Goal: Complete application form: Complete application form

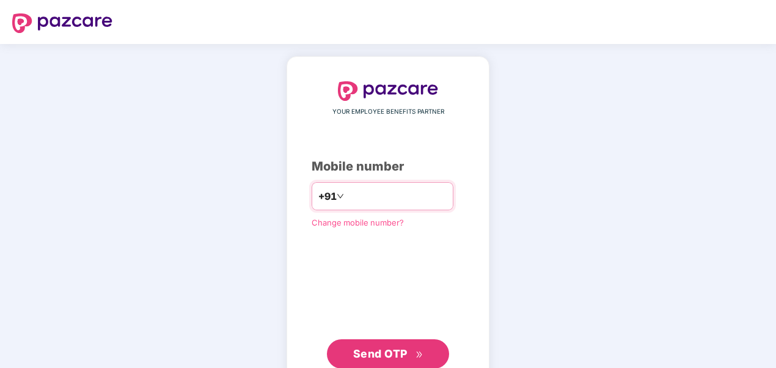
click at [347, 192] on input "number" at bounding box center [397, 196] width 100 height 20
type input "**********"
click at [389, 355] on span "Send OTP" at bounding box center [380, 353] width 54 height 13
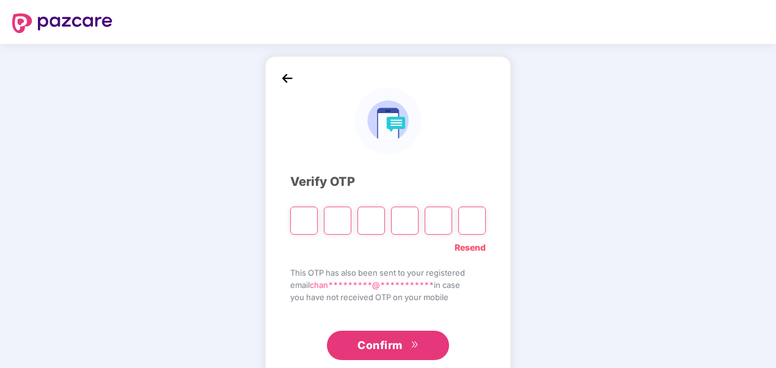
type input "*"
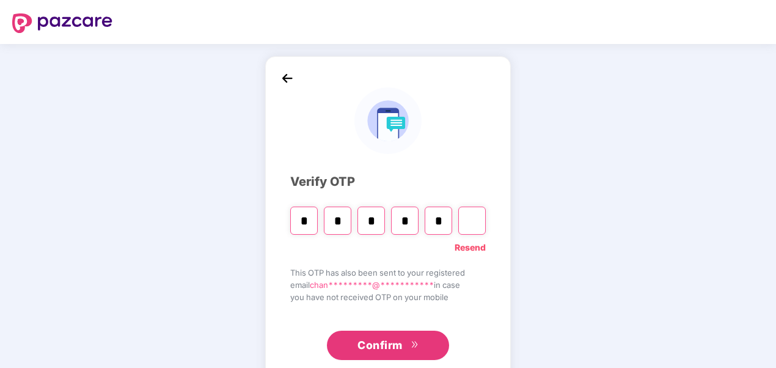
type input "*"
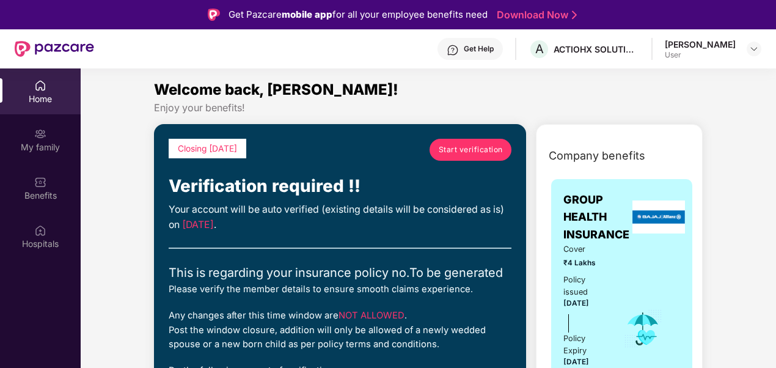
click at [470, 151] on span "Start verification" at bounding box center [471, 150] width 64 height 12
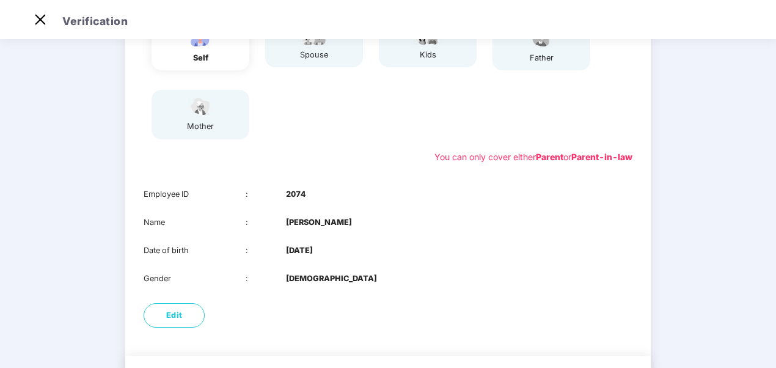
scroll to position [32, 0]
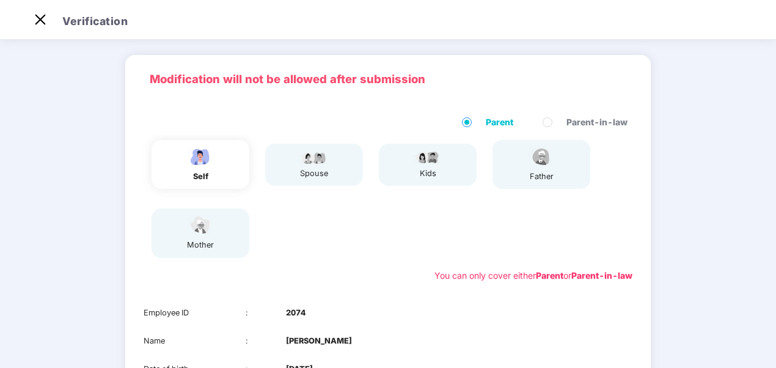
click at [332, 177] on div "spouse" at bounding box center [314, 165] width 98 height 42
drag, startPoint x: 404, startPoint y: 174, endPoint x: 417, endPoint y: 180, distance: 14.0
click at [406, 175] on div "kids" at bounding box center [428, 165] width 98 height 42
click at [485, 182] on div "father" at bounding box center [492, 164] width 18 height 49
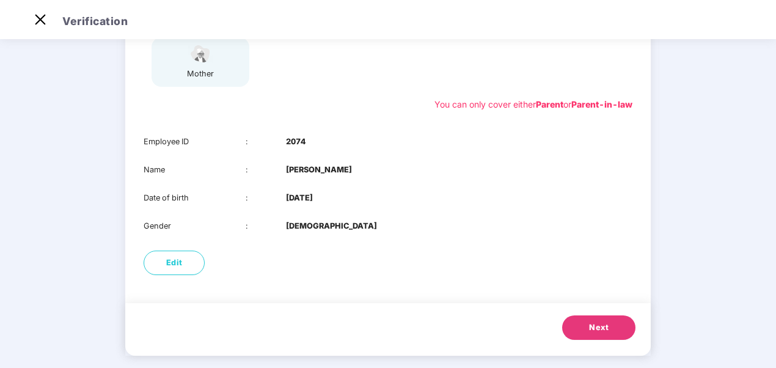
scroll to position [215, 0]
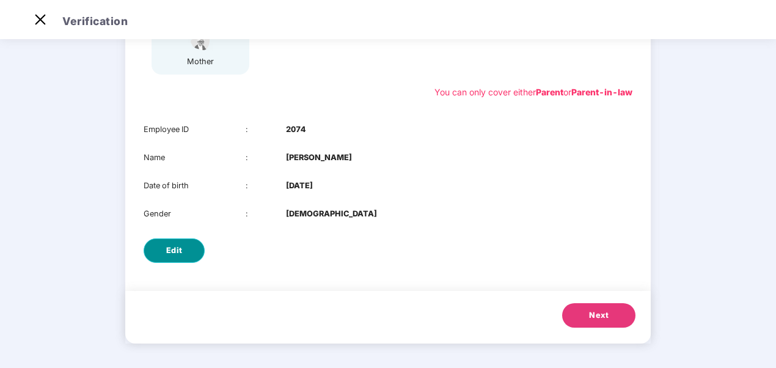
click at [190, 250] on button "Edit" at bounding box center [174, 250] width 61 height 24
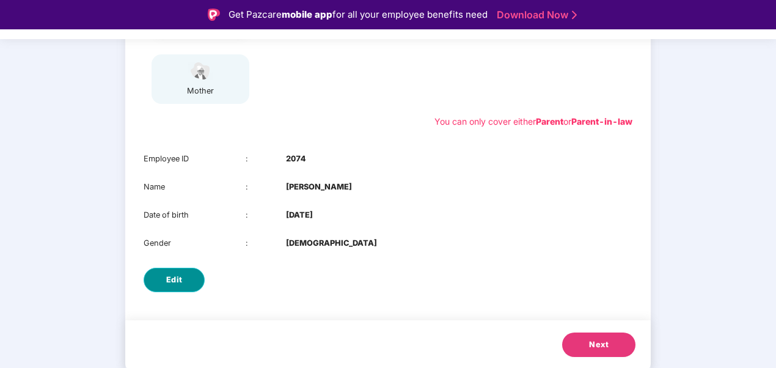
select select "****"
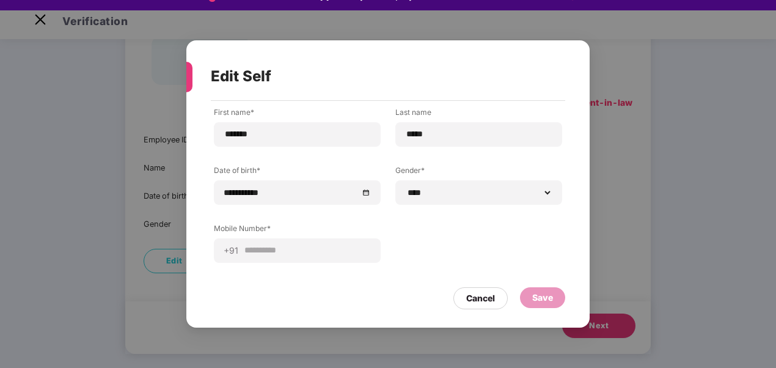
scroll to position [29, 0]
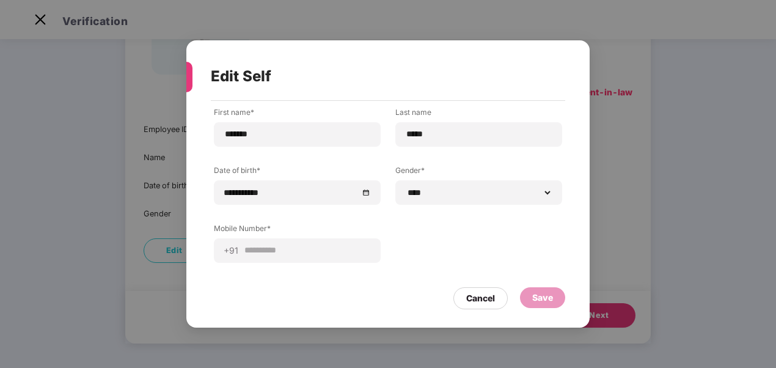
click at [540, 300] on div "Save" at bounding box center [543, 297] width 21 height 13
click at [488, 292] on div "Cancel" at bounding box center [480, 298] width 29 height 13
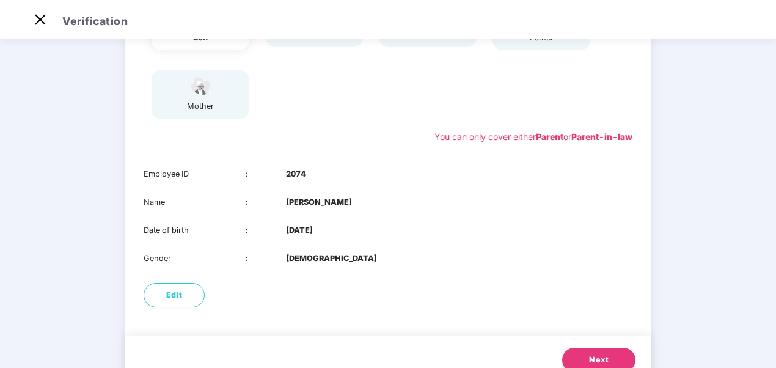
scroll to position [154, 0]
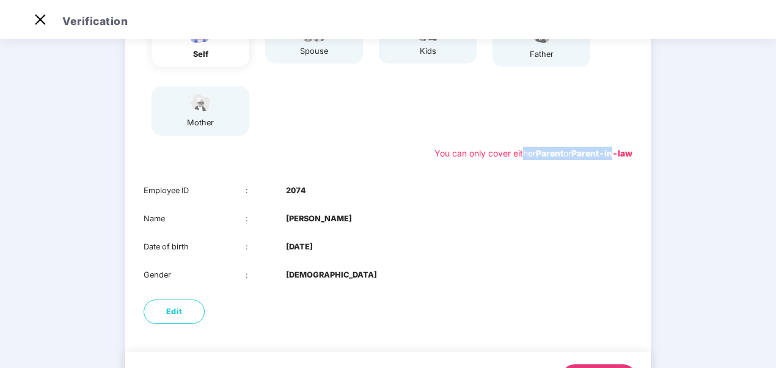
drag, startPoint x: 514, startPoint y: 154, endPoint x: 614, endPoint y: 170, distance: 101.5
click at [614, 170] on div "Parent Parent-in-law self spouse kids father mother You can only cover either P…" at bounding box center [388, 76] width 526 height 191
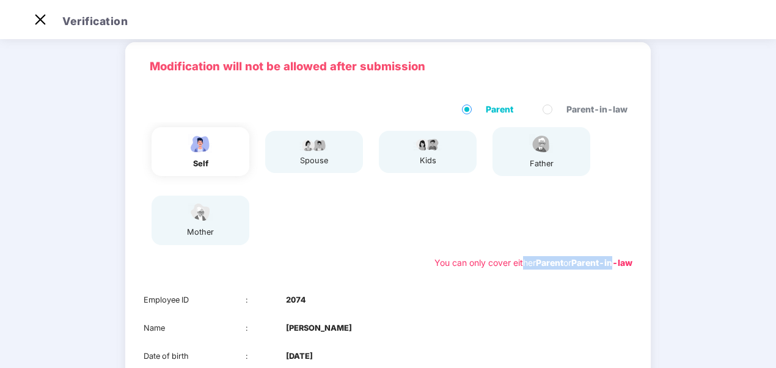
scroll to position [0, 0]
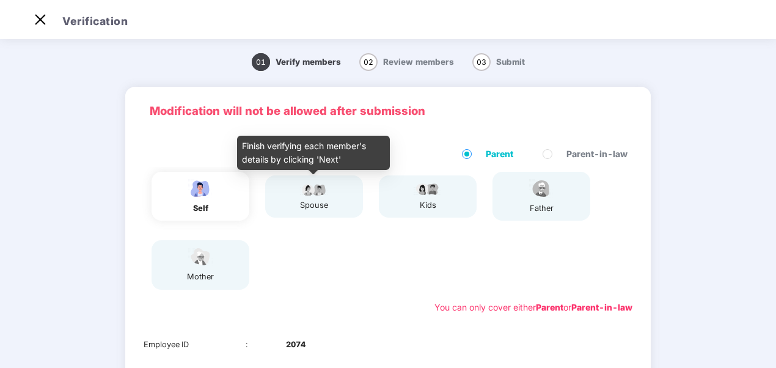
click at [330, 191] on div "spouse" at bounding box center [314, 196] width 98 height 42
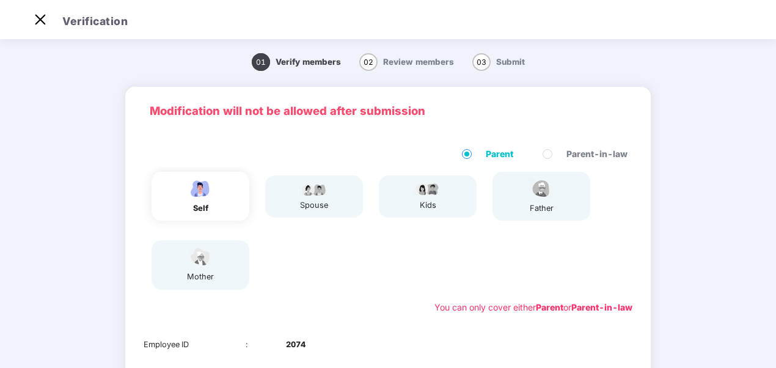
click at [204, 257] on img at bounding box center [200, 256] width 31 height 21
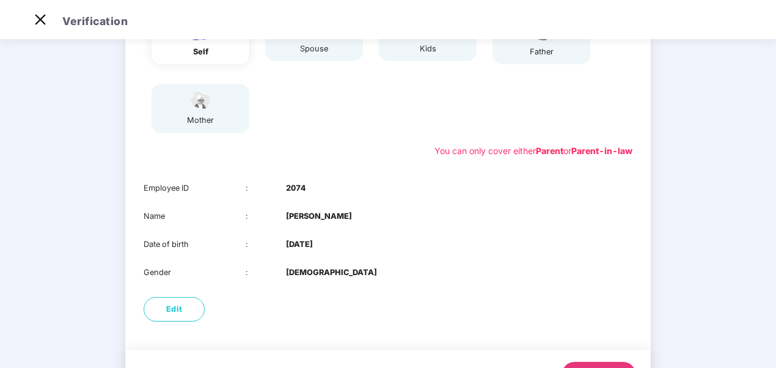
scroll to position [215, 0]
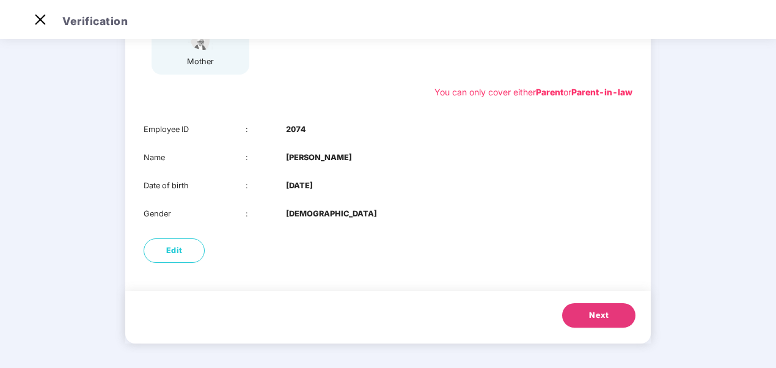
click at [605, 314] on span "Next" at bounding box center [599, 315] width 20 height 12
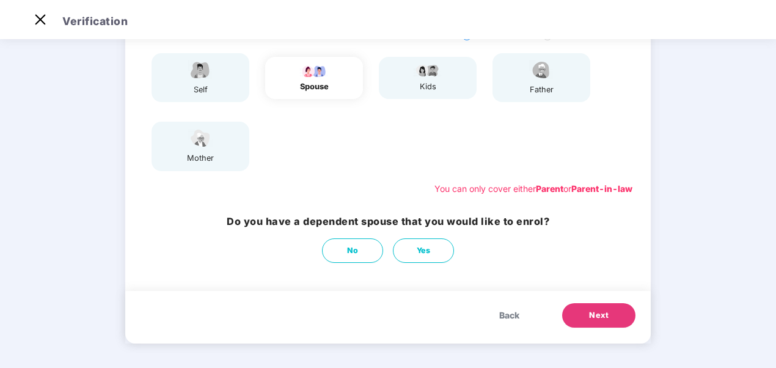
scroll to position [119, 0]
click at [360, 252] on button "No" at bounding box center [352, 250] width 61 height 24
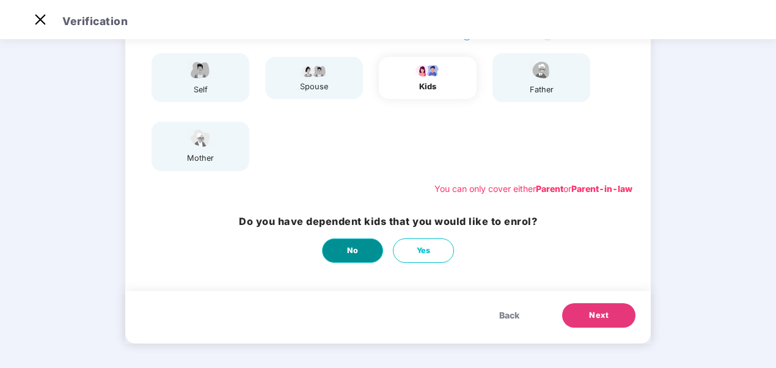
scroll to position [0, 0]
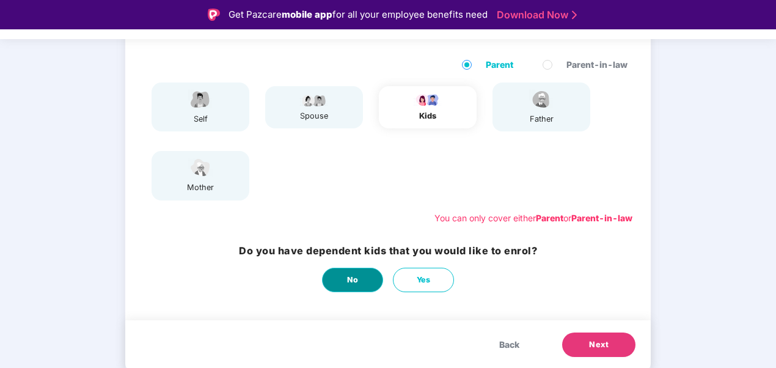
click at [364, 280] on button "No" at bounding box center [352, 280] width 61 height 24
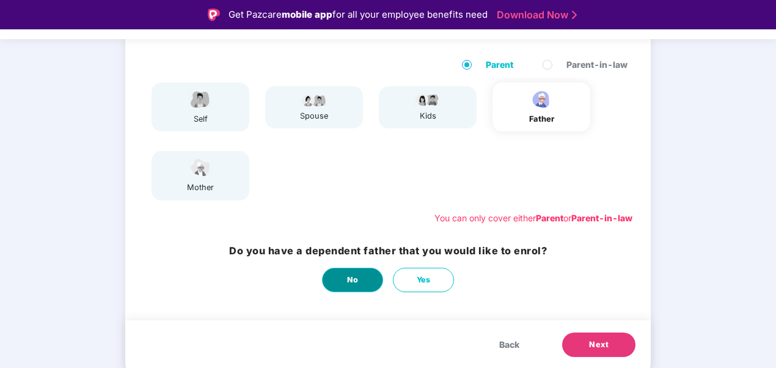
click at [348, 276] on span "No" at bounding box center [353, 280] width 12 height 12
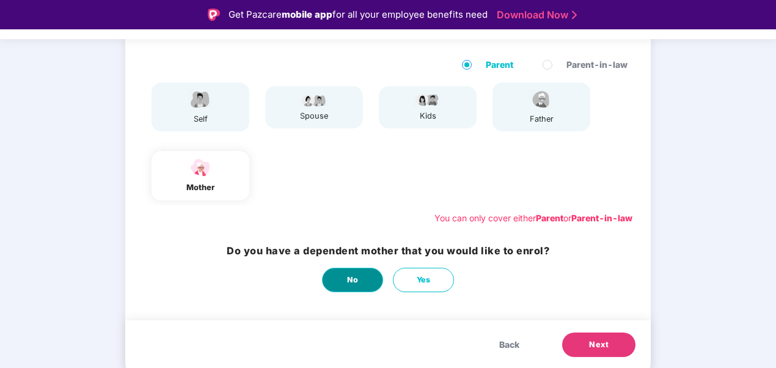
click at [353, 275] on span "No" at bounding box center [353, 280] width 12 height 12
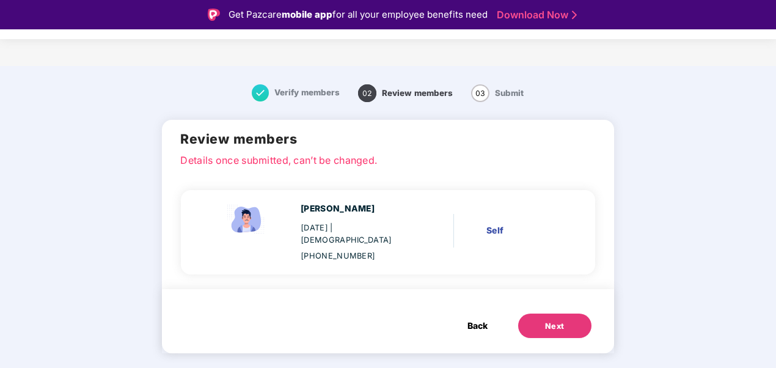
click at [547, 320] on div "Next" at bounding box center [555, 326] width 20 height 12
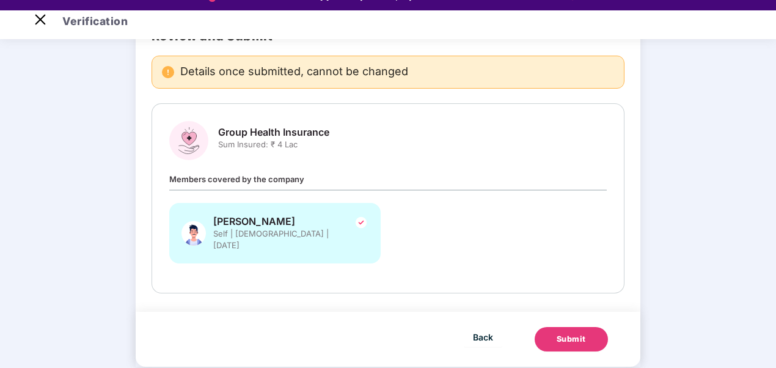
scroll to position [29, 0]
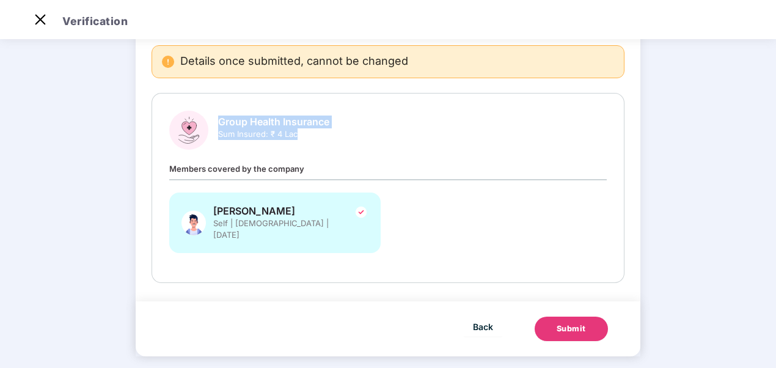
drag, startPoint x: 219, startPoint y: 116, endPoint x: 371, endPoint y: 143, distance: 154.0
click at [371, 143] on div "Group Health Insurance Sum Insured: ₹ 4 Lac" at bounding box center [388, 130] width 438 height 39
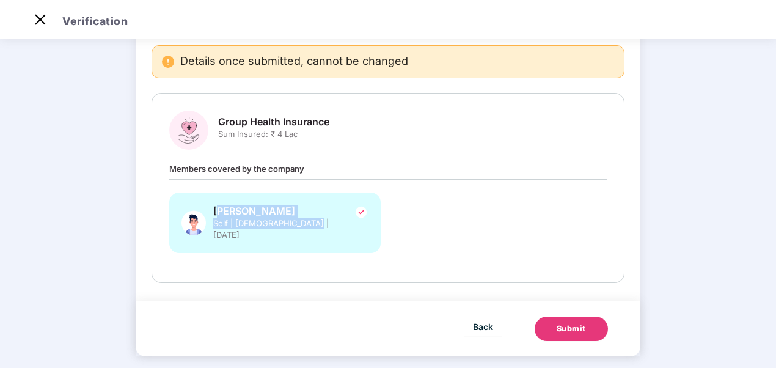
drag, startPoint x: 218, startPoint y: 210, endPoint x: 318, endPoint y: 221, distance: 100.3
click at [318, 221] on div "Chandan Kumar Self | Male | 25 Dec 1992" at bounding box center [275, 223] width 212 height 61
drag, startPoint x: 318, startPoint y: 221, endPoint x: 497, endPoint y: 227, distance: 179.2
click at [497, 227] on div "Chandan Kumar Self | Male | 25 Dec 1992" at bounding box center [388, 229] width 453 height 73
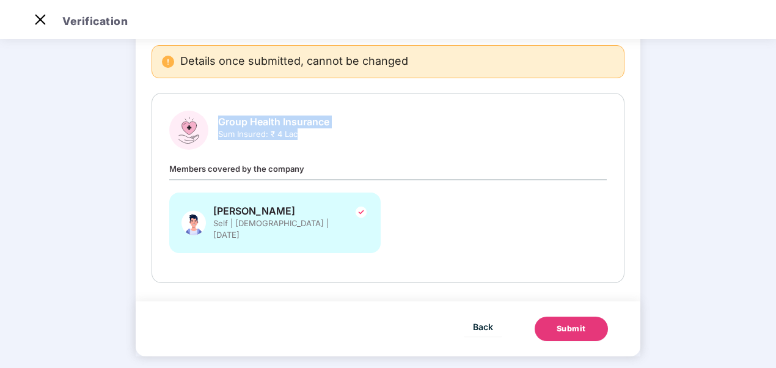
drag, startPoint x: 220, startPoint y: 120, endPoint x: 322, endPoint y: 138, distance: 102.9
click at [322, 138] on div "Group Health Insurance Sum Insured: ₹ 4 Lac" at bounding box center [273, 133] width 111 height 34
drag, startPoint x: 322, startPoint y: 138, endPoint x: 404, endPoint y: 159, distance: 84.7
click at [404, 159] on div "Group Health Insurance Sum Insured: ₹ 4 Lac Members covered by the company Chan…" at bounding box center [388, 188] width 438 height 155
click at [587, 321] on button "Submit" at bounding box center [571, 329] width 73 height 24
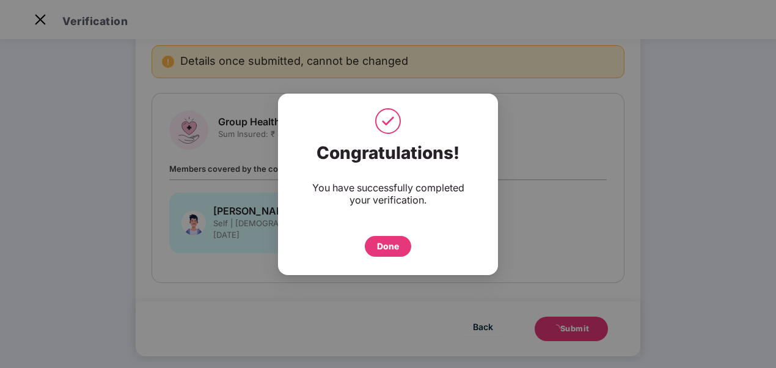
click at [397, 241] on div "Done" at bounding box center [388, 246] width 22 height 13
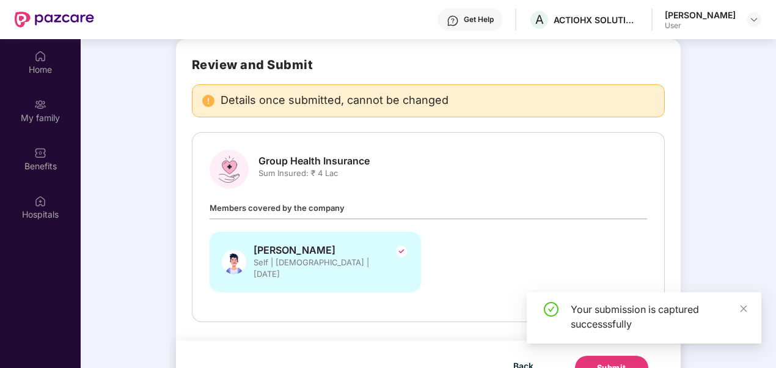
scroll to position [68, 0]
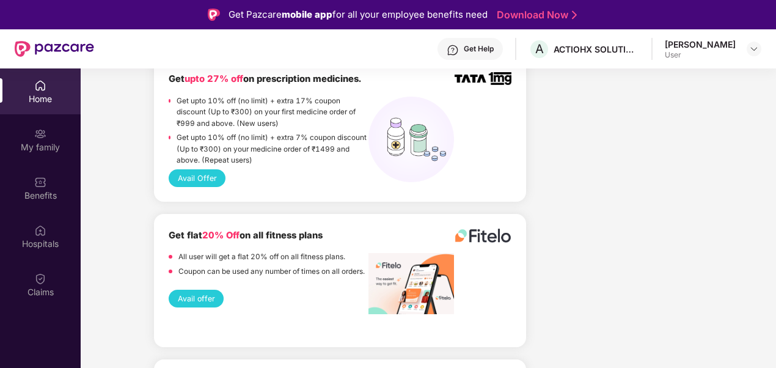
scroll to position [856, 0]
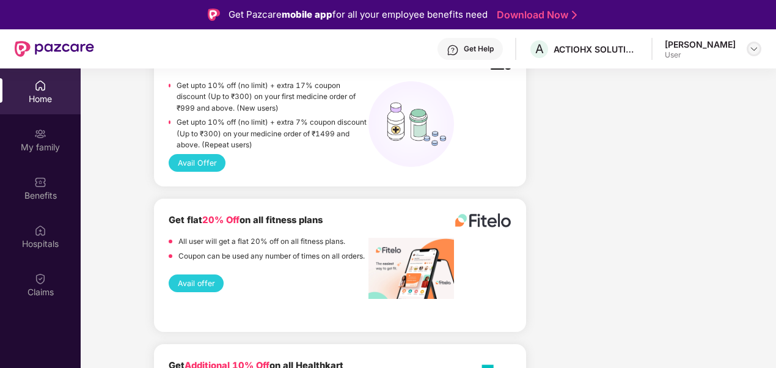
click at [750, 48] on img at bounding box center [755, 49] width 10 height 10
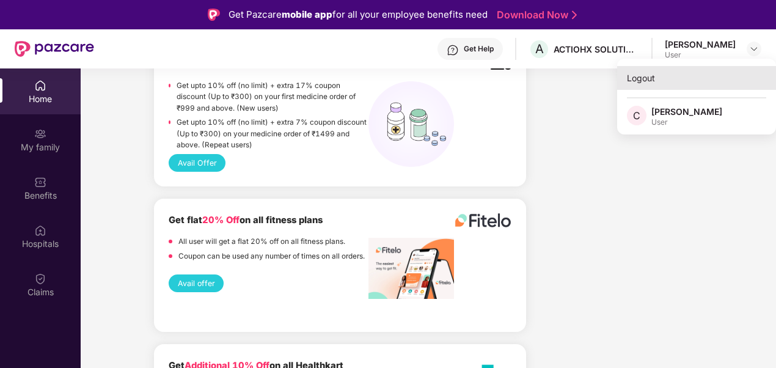
click at [648, 81] on div "Logout" at bounding box center [697, 78] width 159 height 24
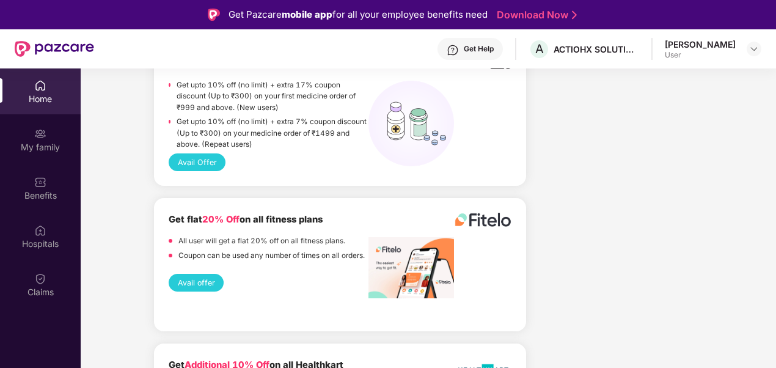
scroll to position [855, 0]
